Goal: Transaction & Acquisition: Subscribe to service/newsletter

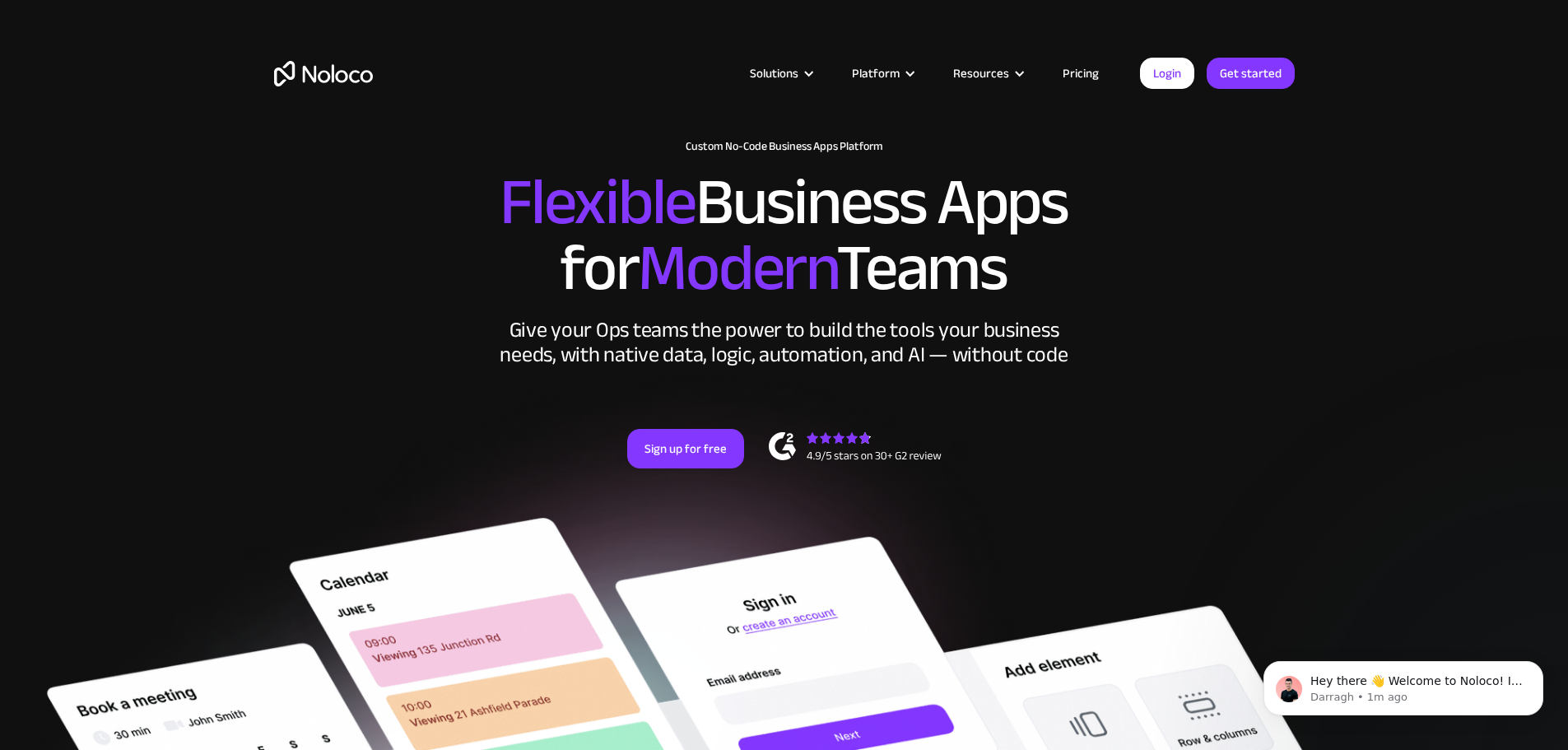
click at [1089, 69] on link "Pricing" at bounding box center [1080, 72] width 77 height 21
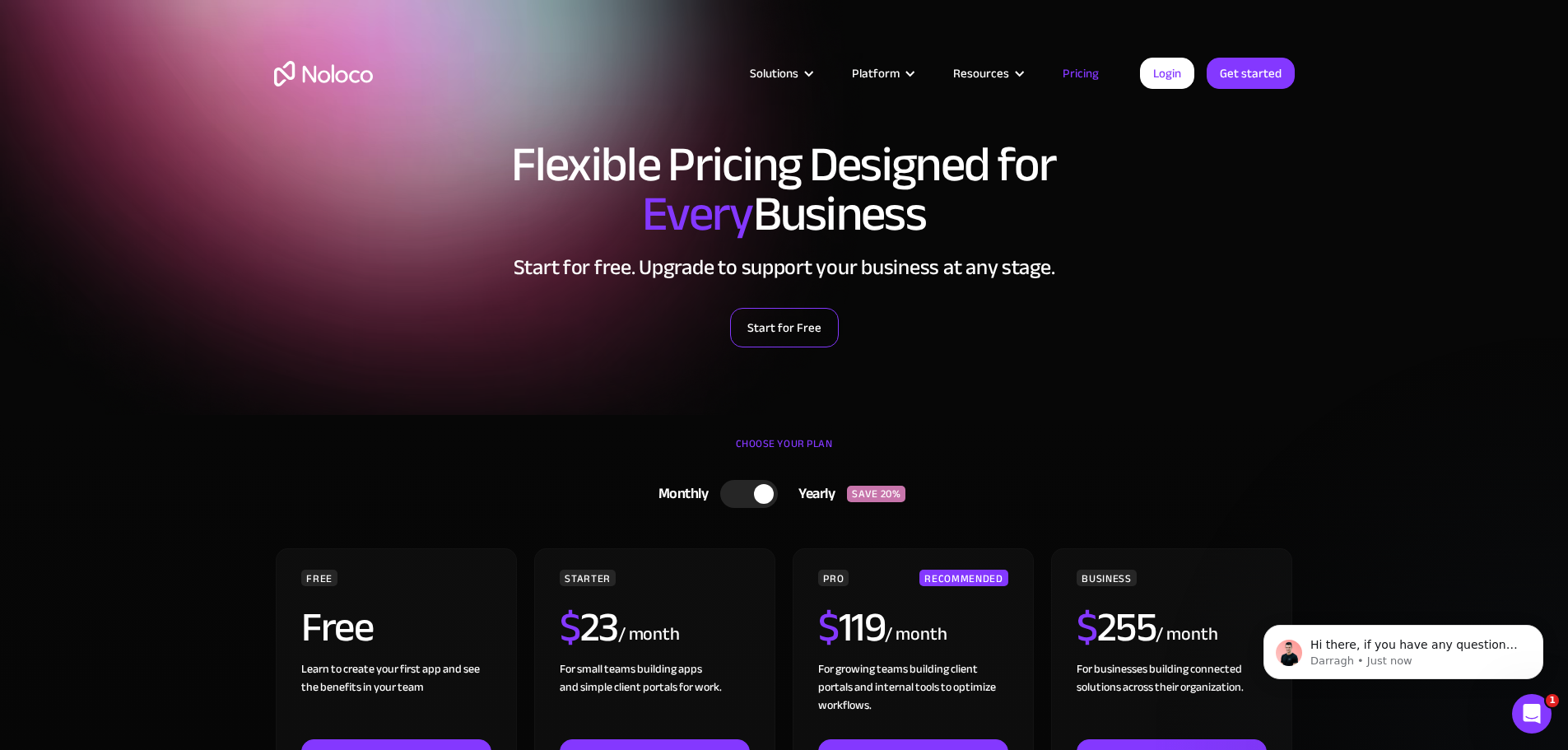
click at [762, 310] on link "Start for Free" at bounding box center [784, 327] width 109 height 39
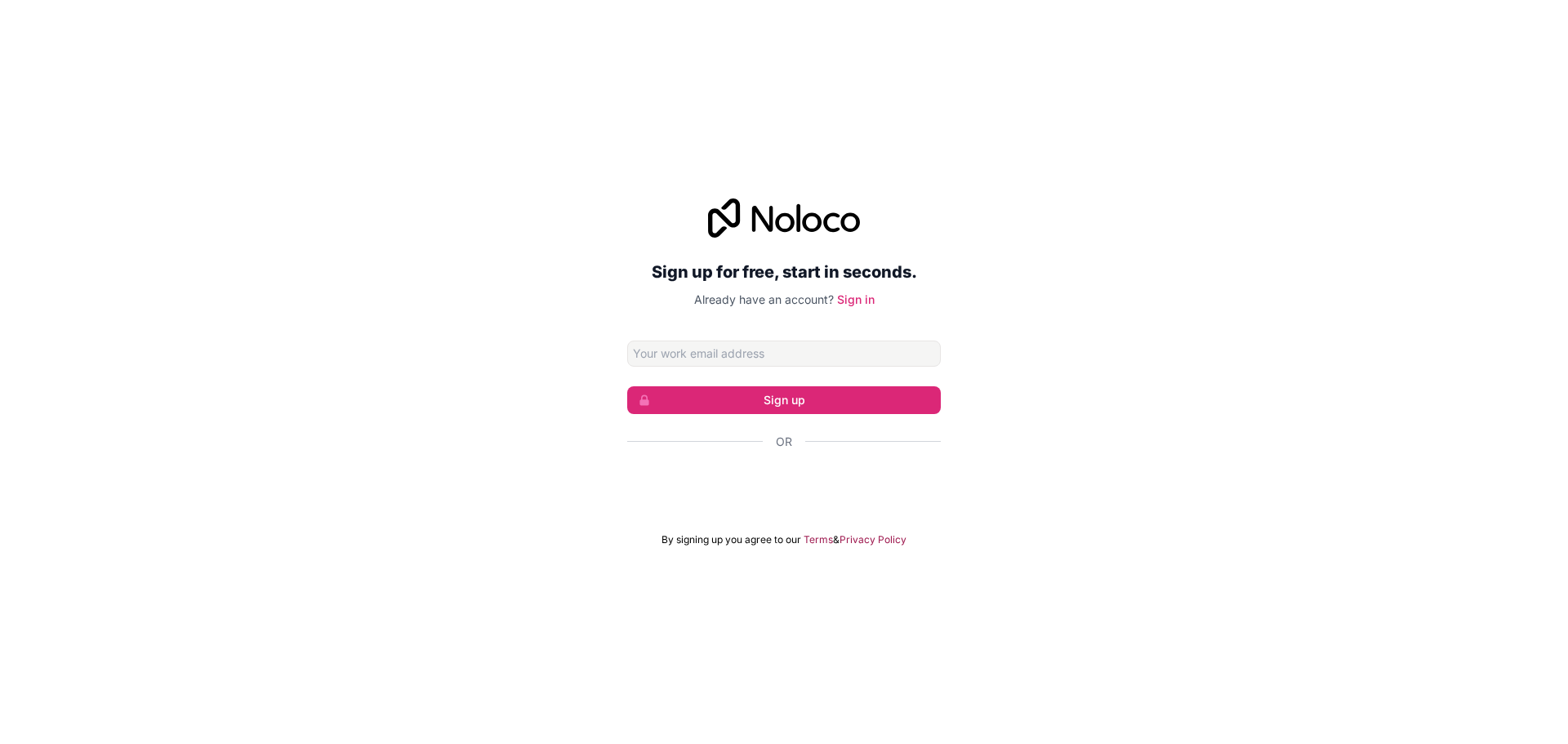
click at [717, 463] on div "Or" at bounding box center [784, 470] width 314 height 74
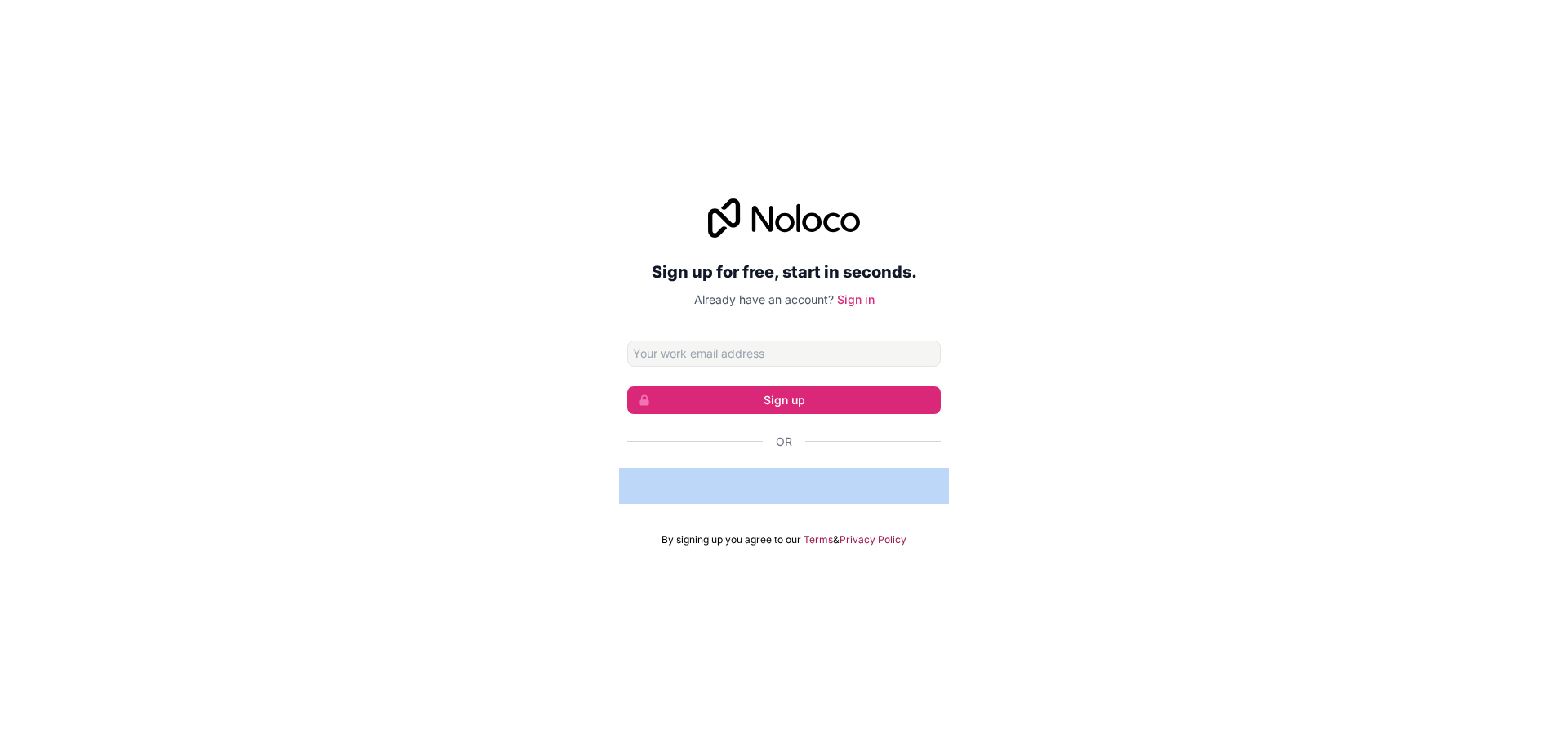
click at [715, 465] on div "Or" at bounding box center [784, 470] width 314 height 74
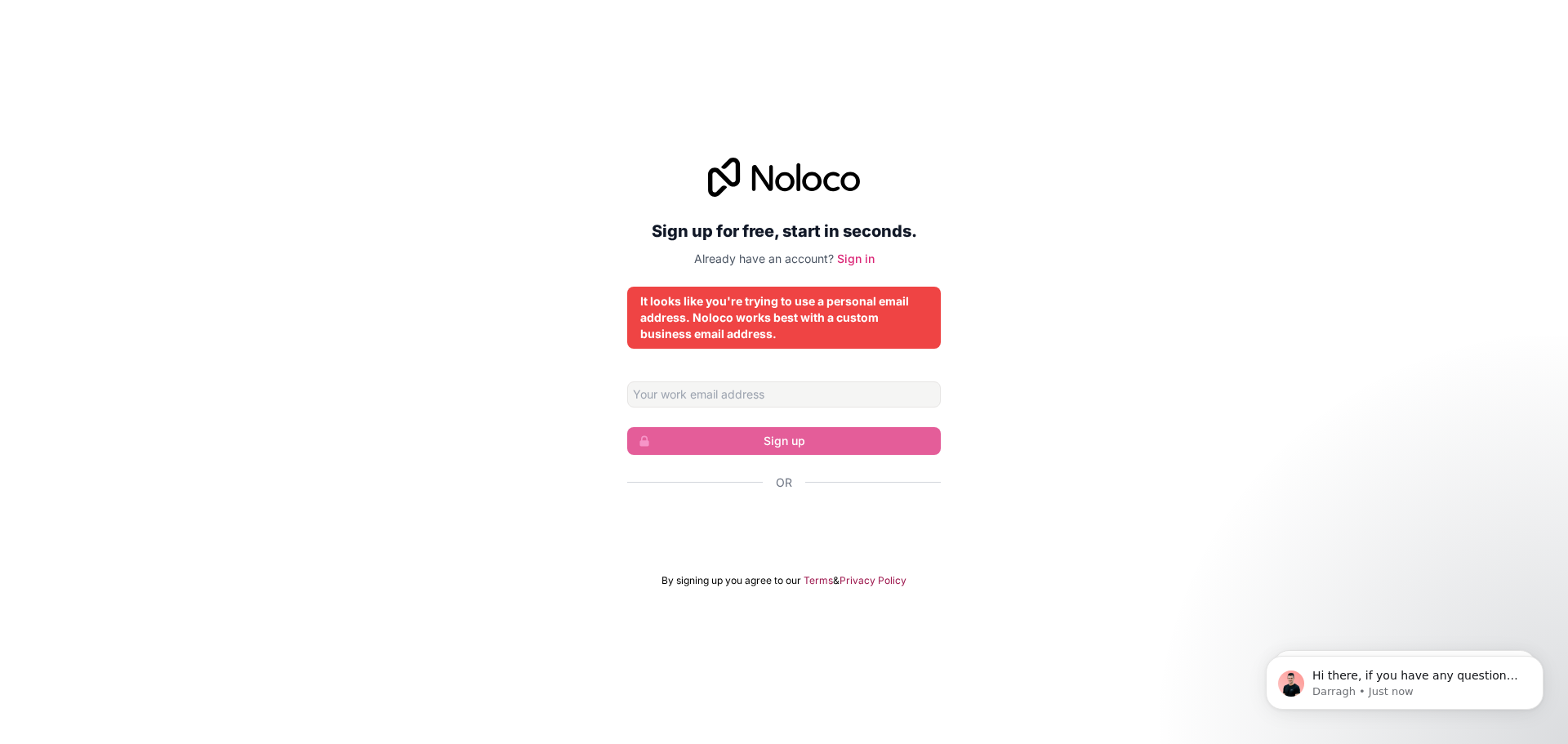
click at [586, 357] on div "Sign up for free, start in seconds. Already have an account? Sign in It looks l…" at bounding box center [784, 372] width 1568 height 476
